Goal: Transaction & Acquisition: Purchase product/service

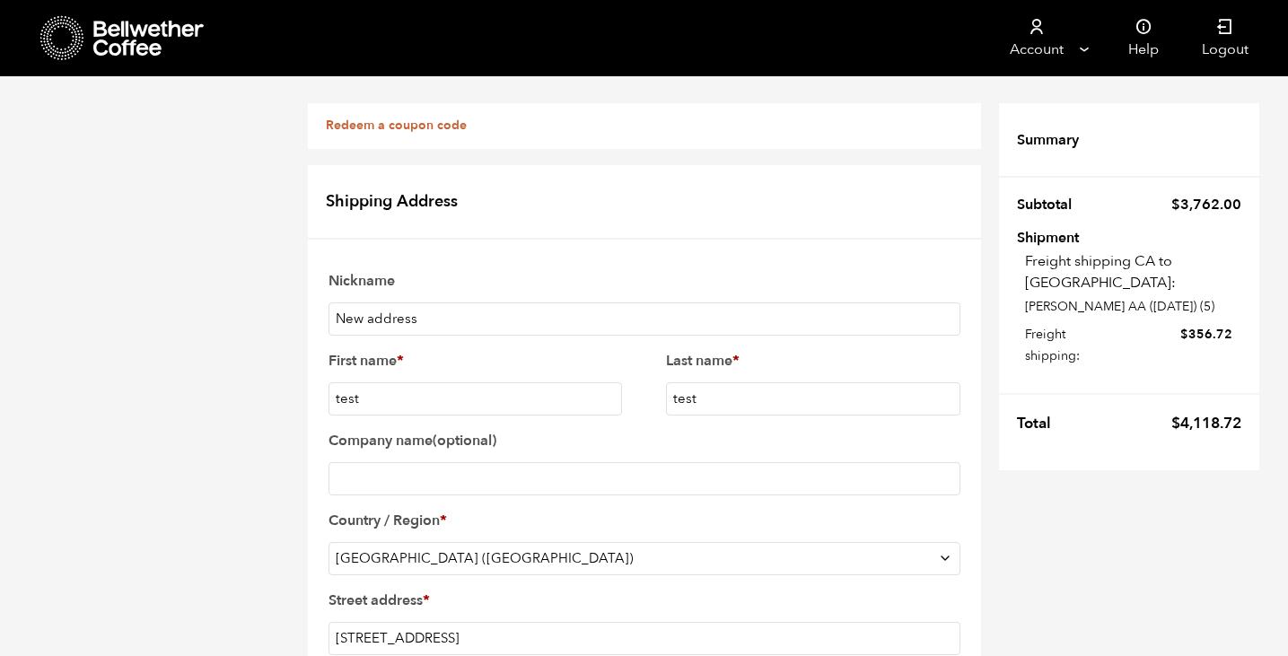
select select "US"
select select "MT"
click at [121, 48] on icon at bounding box center [149, 39] width 112 height 36
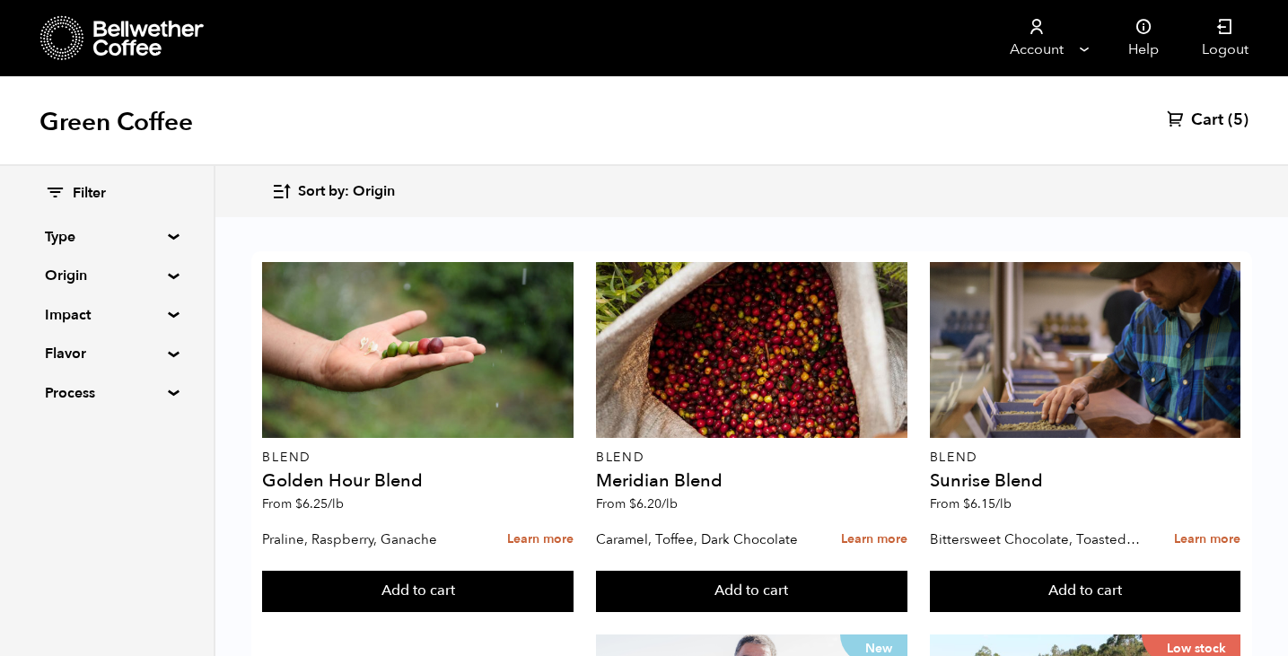
scroll to position [350, 0]
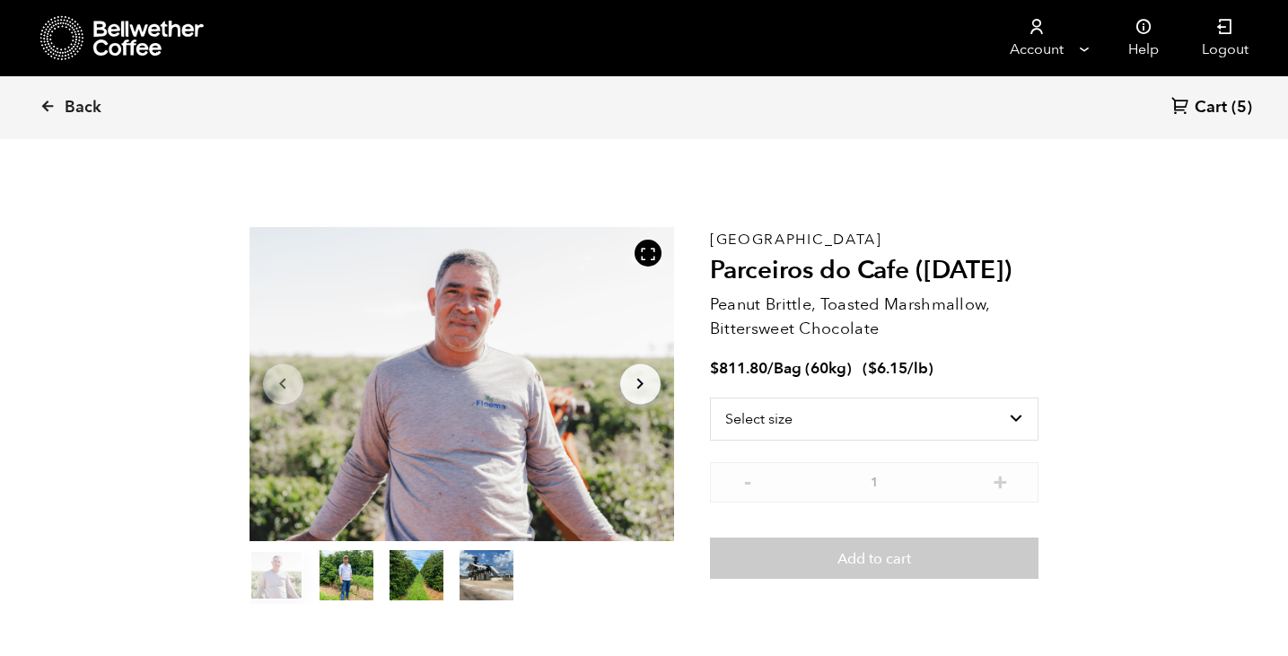
scroll to position [781, 768]
click at [910, 422] on select "Select size Bag (60kg) (132 lbs)" at bounding box center [874, 419] width 329 height 43
select select "bag-3"
click at [710, 398] on select "Select size Bag (60kg) (132 lbs)" at bounding box center [874, 419] width 329 height 43
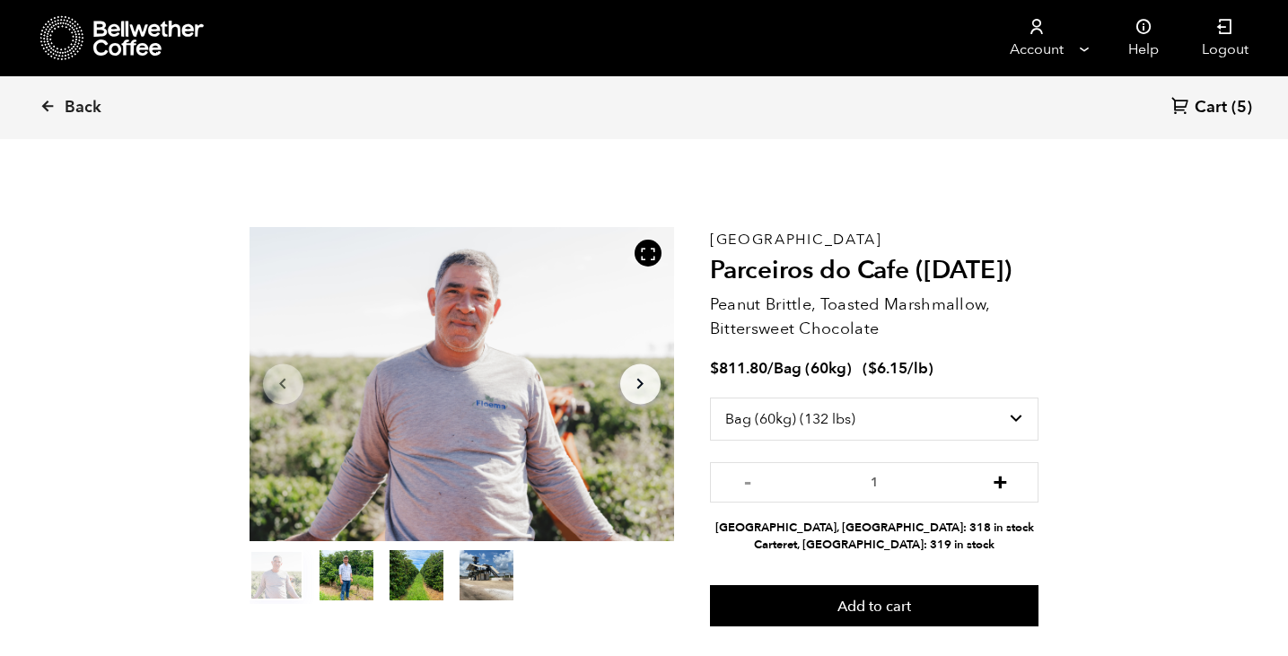
click at [1002, 485] on button "+" at bounding box center [1000, 480] width 22 height 18
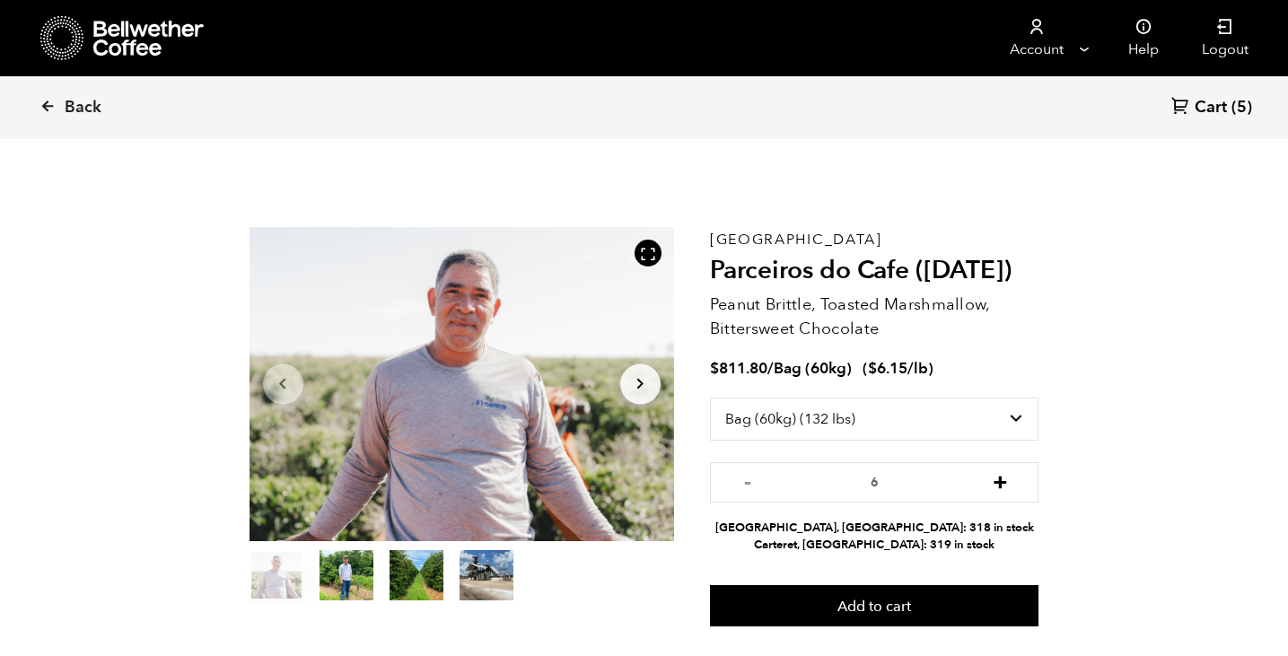
click at [1002, 485] on button "+" at bounding box center [1000, 480] width 22 height 18
click at [748, 476] on button "-" at bounding box center [748, 480] width 22 height 18
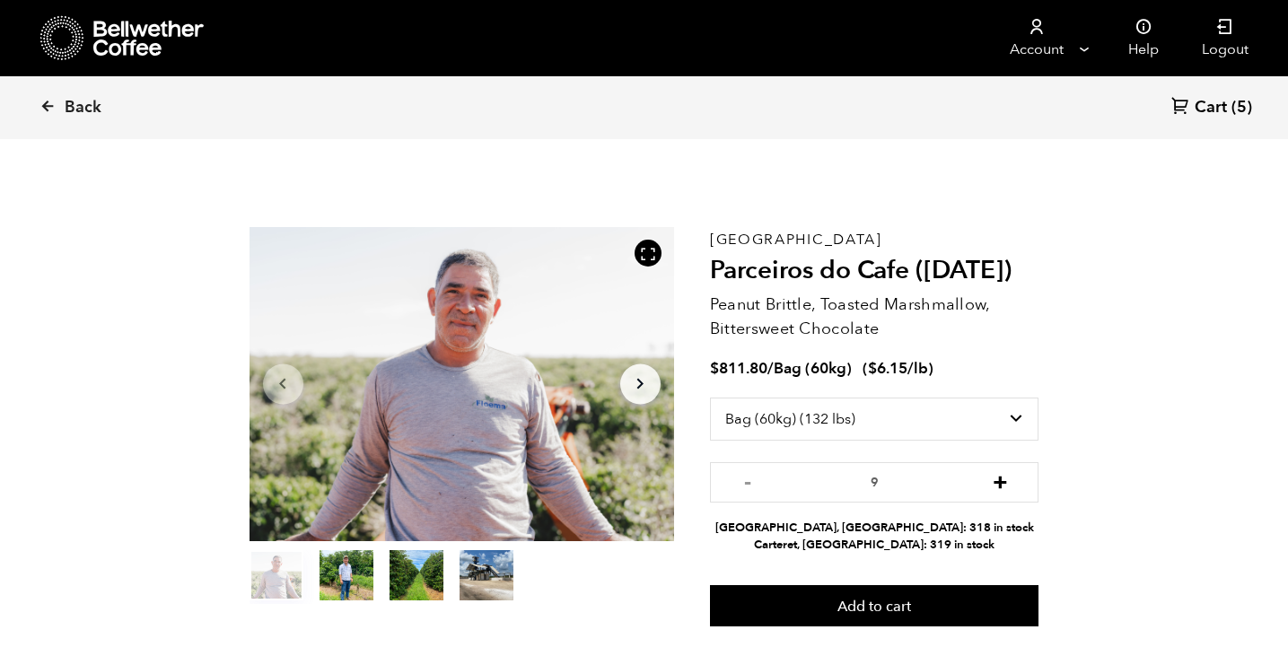
click at [995, 486] on button "+" at bounding box center [1000, 480] width 22 height 18
click at [751, 482] on button "-" at bounding box center [748, 480] width 22 height 18
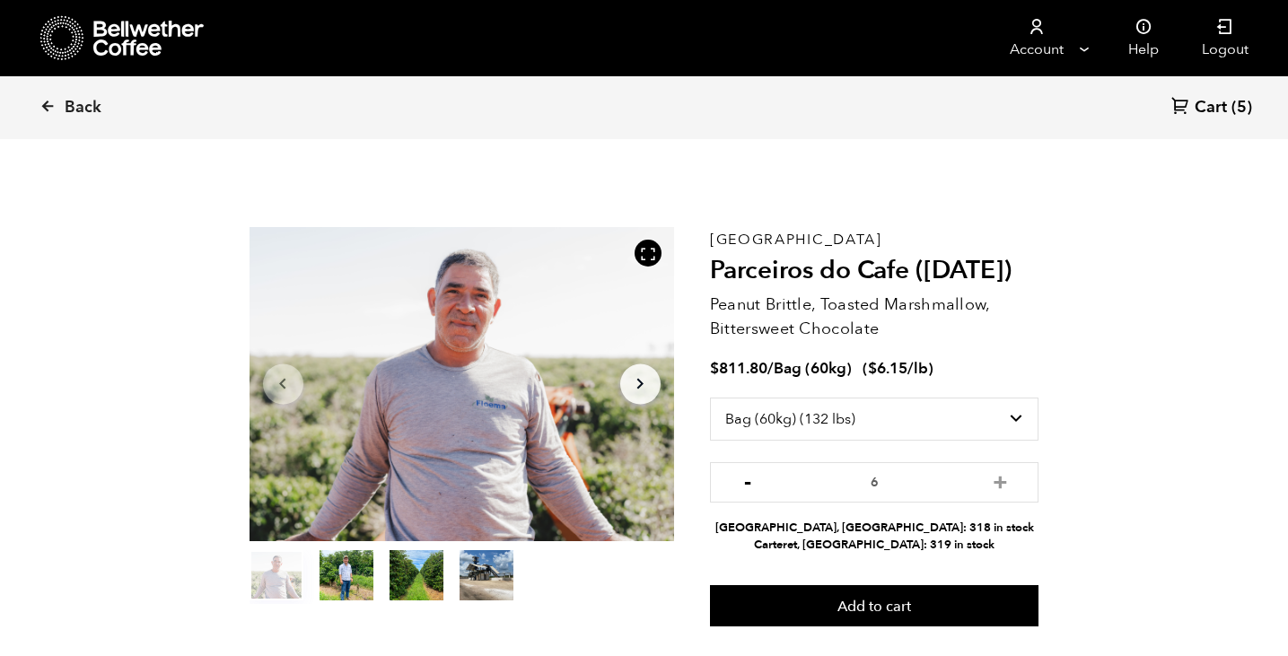
click at [751, 482] on button "-" at bounding box center [748, 480] width 22 height 18
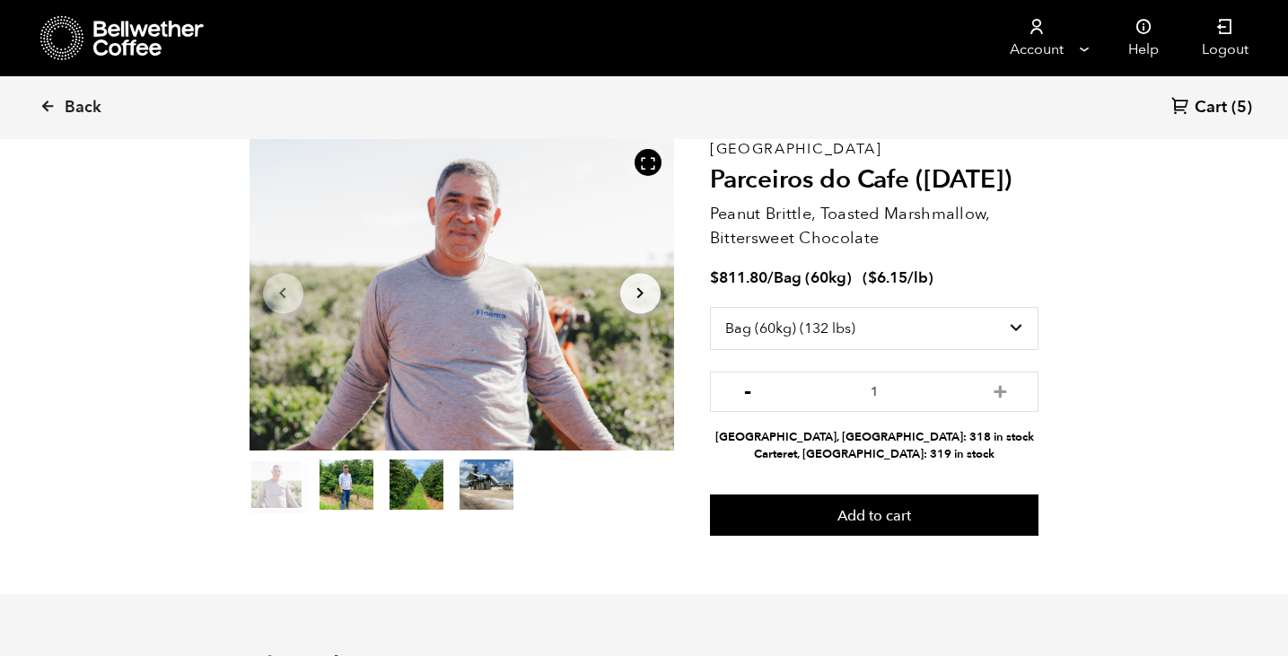
scroll to position [92, 0]
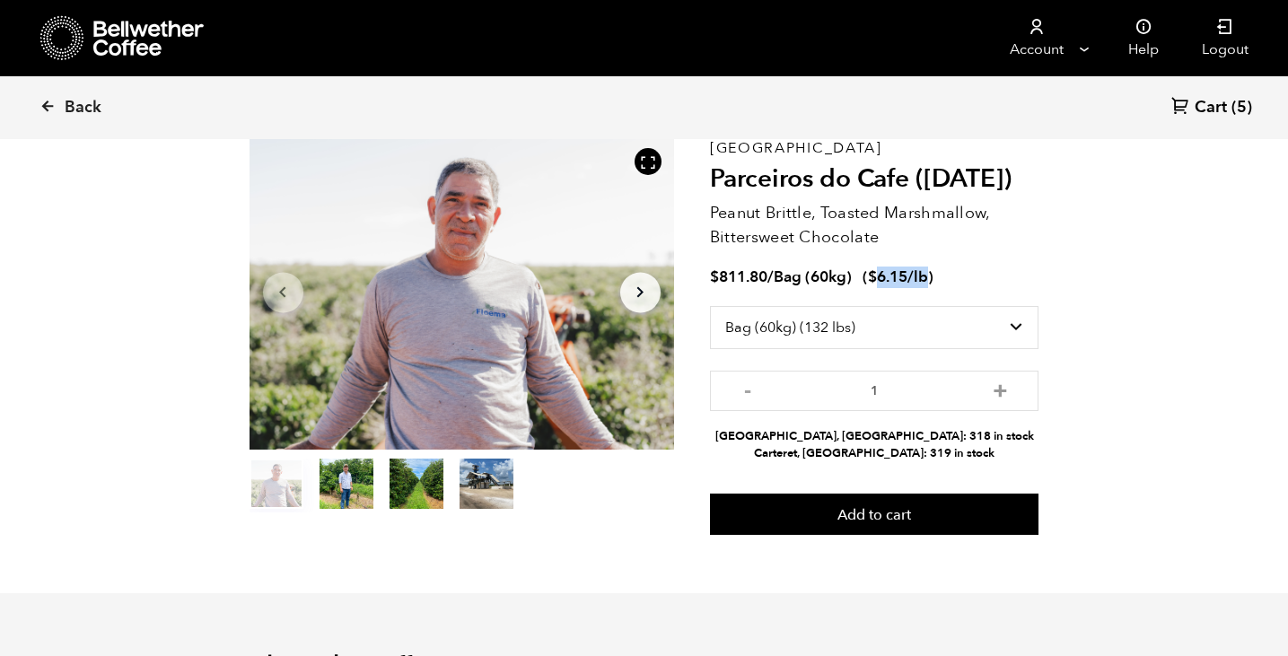
drag, startPoint x: 927, startPoint y: 274, endPoint x: 881, endPoint y: 274, distance: 45.8
click at [881, 274] on span "$ 6.15 /lb" at bounding box center [898, 277] width 60 height 21
click at [886, 275] on bdi "$ 6.15" at bounding box center [887, 277] width 39 height 21
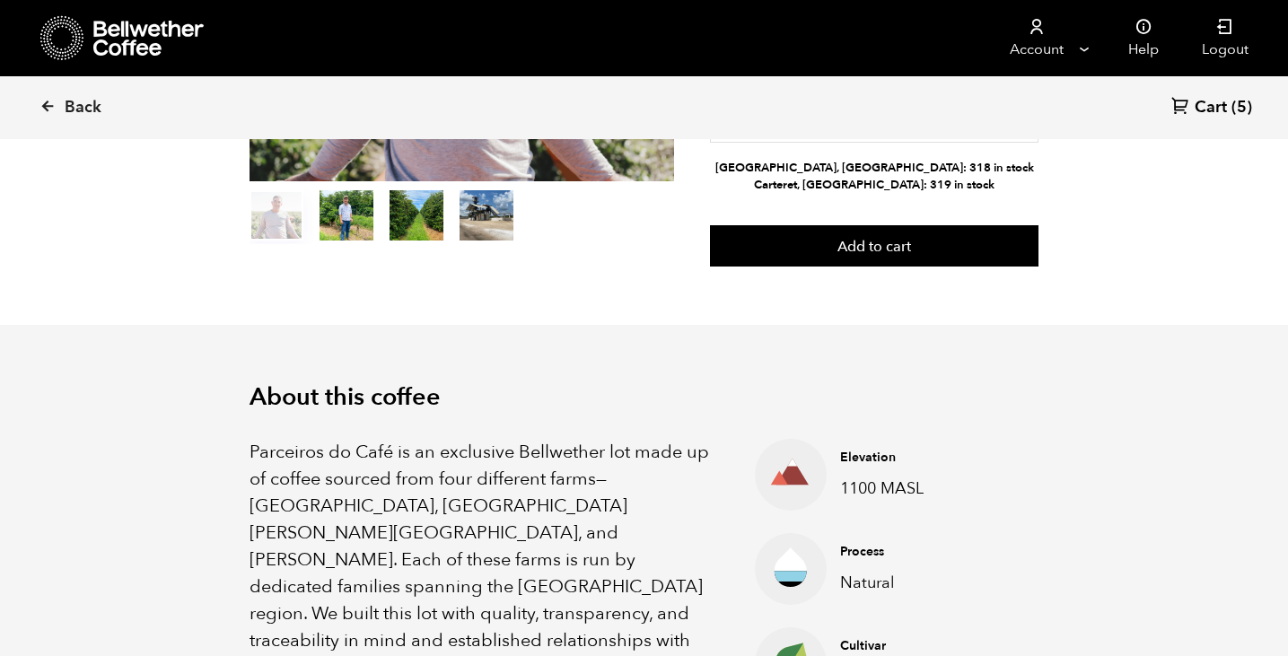
scroll to position [136, 0]
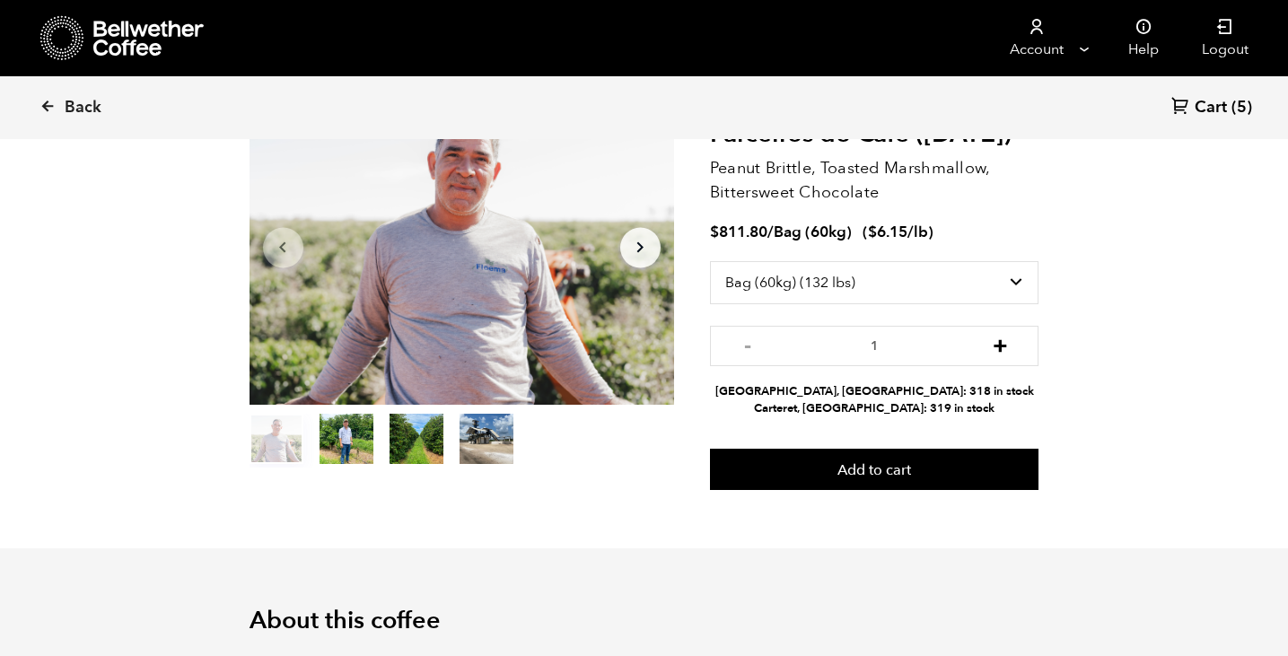
click at [1001, 346] on button "+" at bounding box center [1000, 344] width 22 height 18
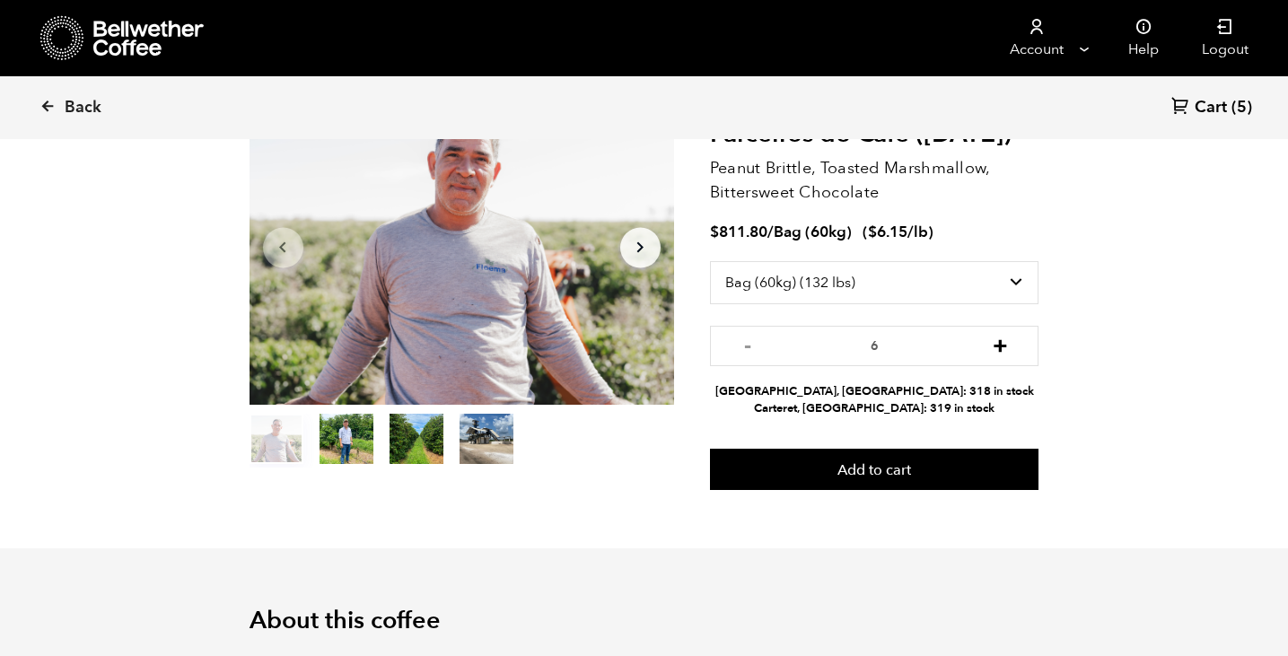
click at [1001, 346] on button "+" at bounding box center [1000, 344] width 22 height 18
click at [748, 349] on button "-" at bounding box center [748, 344] width 22 height 18
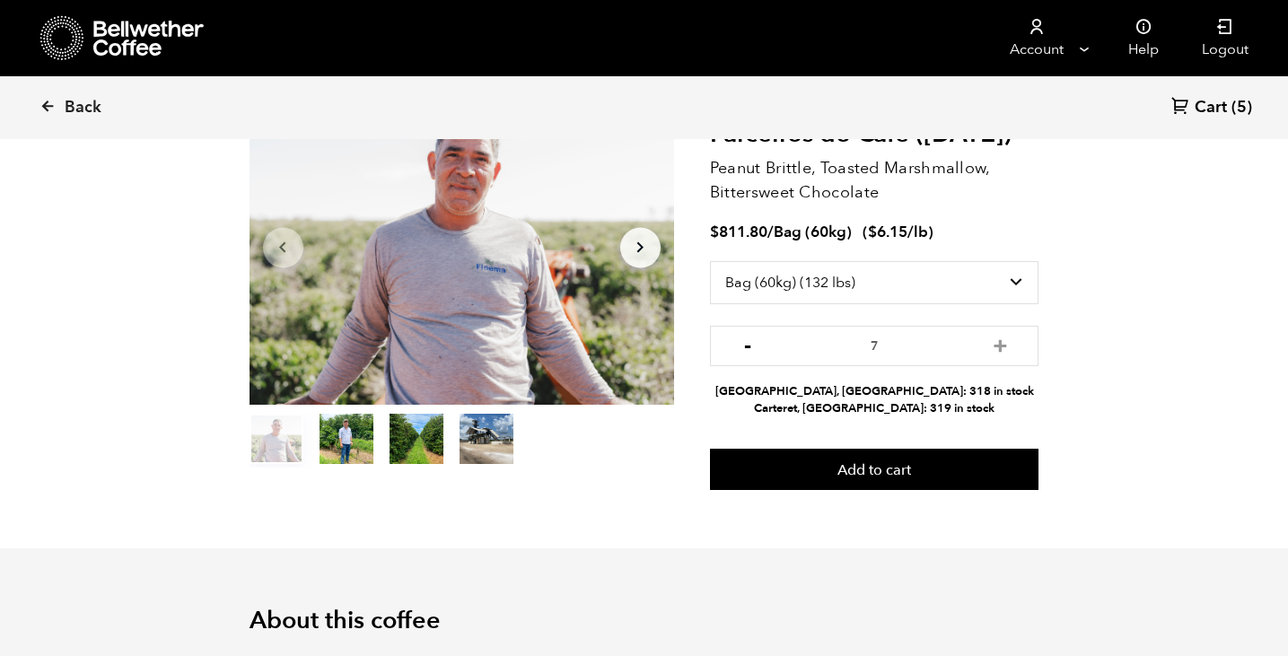
click at [748, 349] on button "-" at bounding box center [748, 344] width 22 height 18
click at [748, 347] on button "-" at bounding box center [748, 344] width 22 height 18
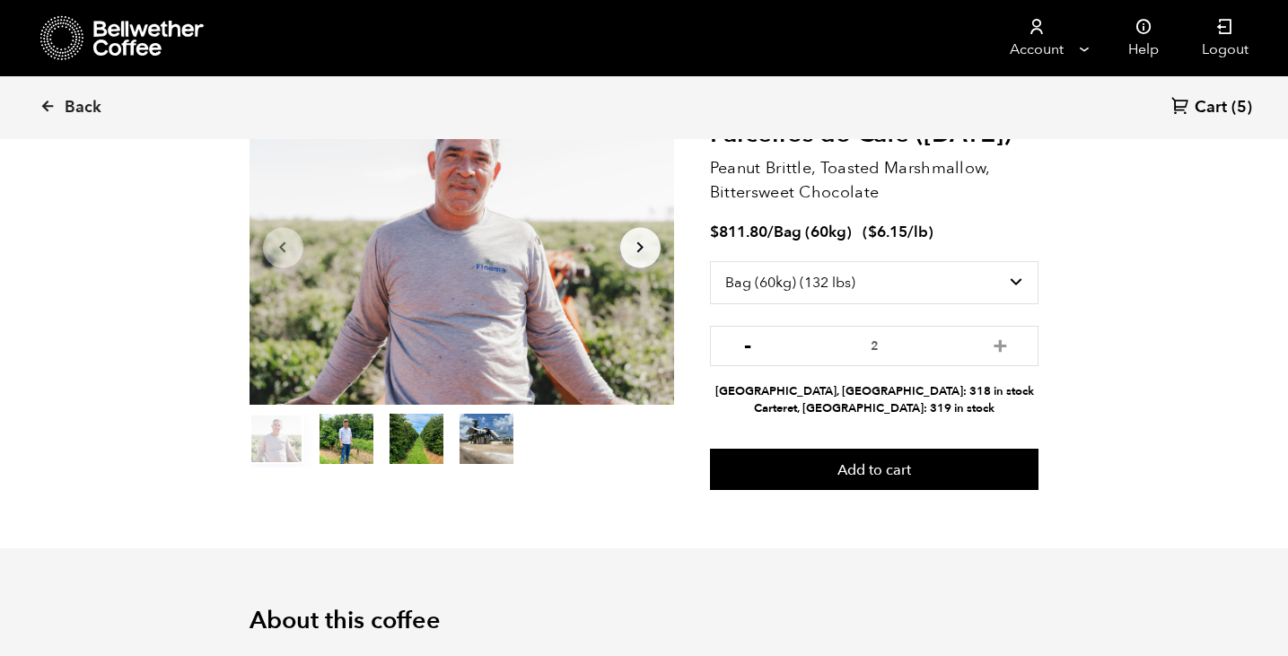
click at [748, 347] on button "-" at bounding box center [748, 344] width 22 height 18
type input "1"
drag, startPoint x: 940, startPoint y: 232, endPoint x: 864, endPoint y: 232, distance: 76.3
click at [864, 232] on div "$ 811.80 / Bag (60kg) ( $ 6.15 /lb )" at bounding box center [874, 233] width 329 height 21
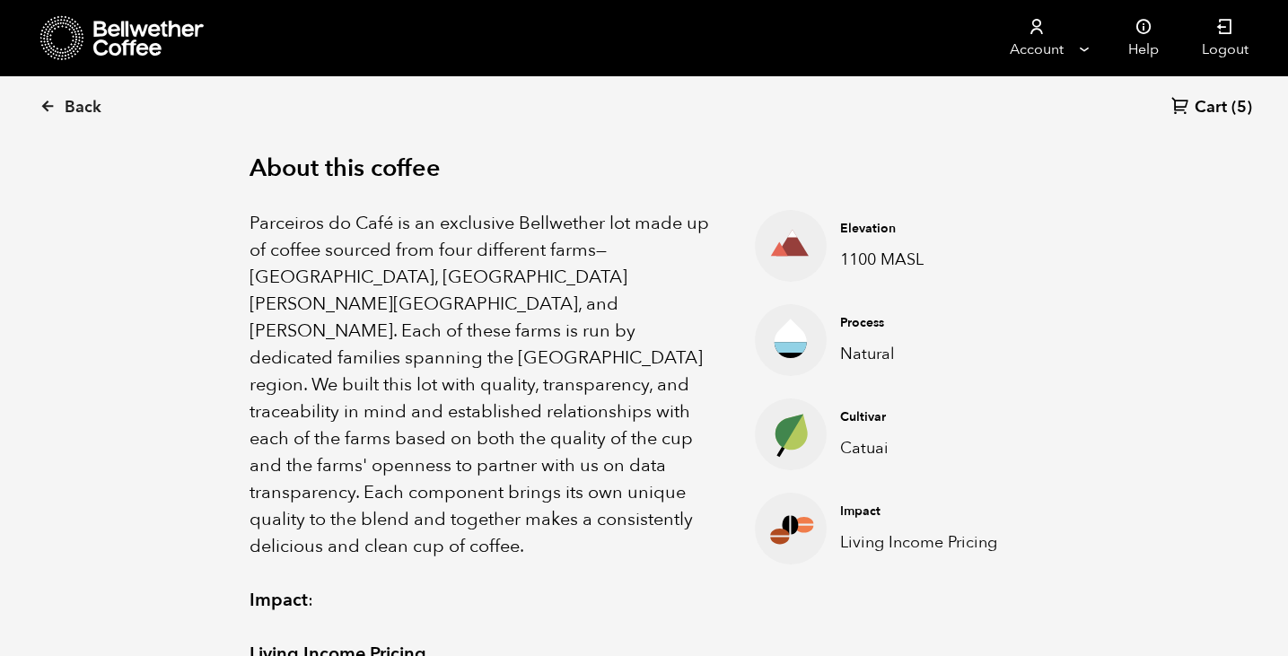
scroll to position [601, 0]
